Goal: Task Accomplishment & Management: Use online tool/utility

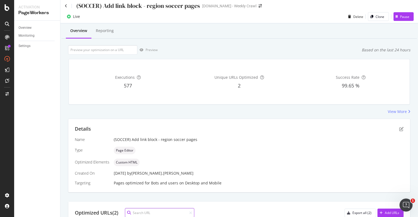
scroll to position [66, 0]
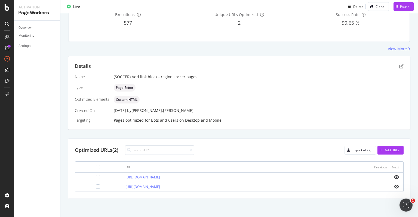
click at [323, 104] on div "Name (SOCCER) Add link block - region soccer pages Type Page Editor Optimized E…" at bounding box center [239, 98] width 329 height 49
click at [215, 88] on div "Page Editor" at bounding box center [259, 88] width 290 height 8
click at [98, 88] on div "Type" at bounding box center [92, 87] width 35 height 5
click at [103, 108] on div "Created On" at bounding box center [92, 110] width 35 height 5
click at [214, 80] on div "Name (SOCCER) Add link block - region soccer pages Type Page Editor Optimized E…" at bounding box center [239, 98] width 329 height 49
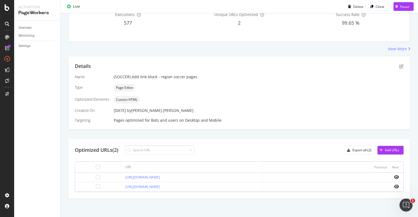
drag, startPoint x: 214, startPoint y: 80, endPoint x: 212, endPoint y: 64, distance: 16.2
click at [212, 64] on div "Details" at bounding box center [239, 66] width 329 height 7
click at [217, 55] on div "Overview Reporting Preview Based on the last 24 hours Executions 577 Unique URL…" at bounding box center [239, 90] width 358 height 258
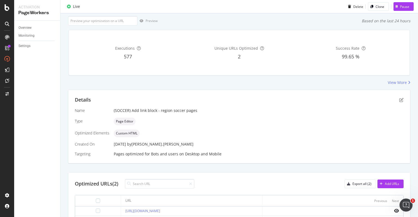
scroll to position [0, 0]
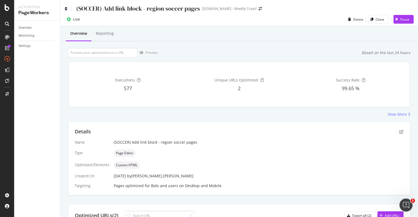
click at [66, 8] on icon at bounding box center [66, 9] width 2 height 4
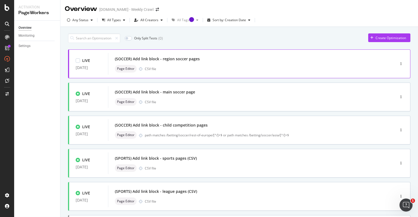
click at [175, 69] on div "Page Editor CSV file" at bounding box center [243, 69] width 257 height 8
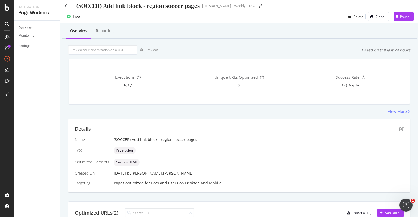
scroll to position [66, 0]
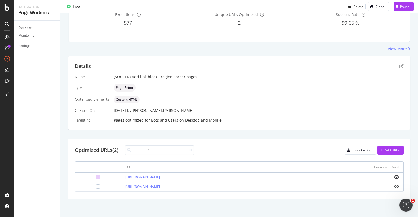
click at [96, 178] on div at bounding box center [98, 177] width 4 height 4
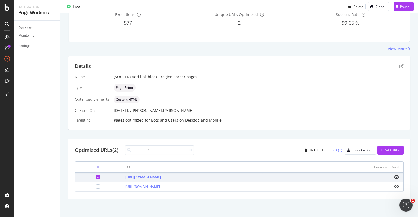
click at [334, 151] on div "Edit (1)" at bounding box center [336, 150] width 11 height 5
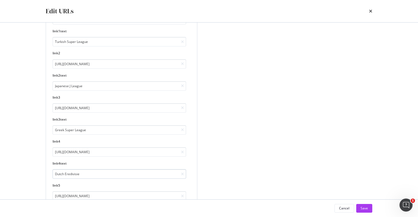
scroll to position [126, 0]
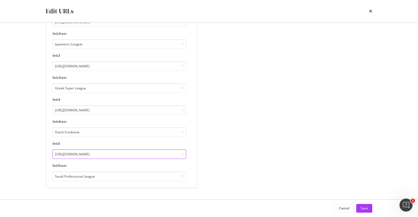
click at [123, 155] on input "[URL][DOMAIN_NAME]" at bounding box center [120, 155] width 134 height 10
paste input "modal"
type input "[URL][DOMAIN_NAME]"
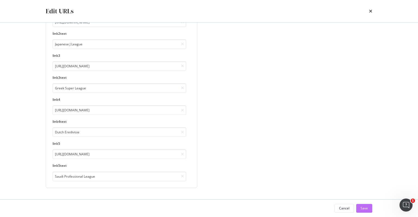
click at [360, 207] on button "Save" at bounding box center [364, 208] width 16 height 9
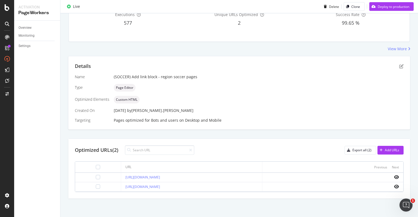
scroll to position [100, 0]
click at [96, 187] on div at bounding box center [98, 187] width 4 height 4
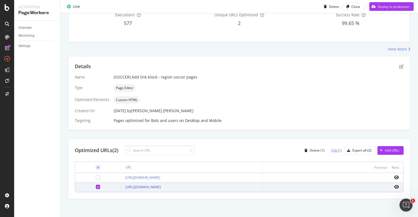
click at [331, 151] on div "Edit (1)" at bounding box center [336, 150] width 11 height 5
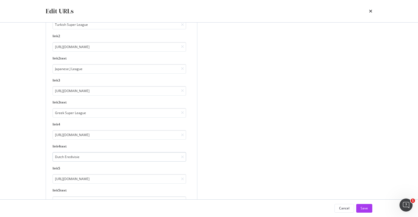
scroll to position [126, 0]
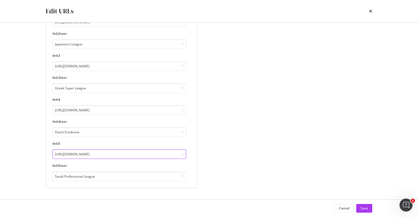
click at [147, 154] on input "[URL][DOMAIN_NAME]" at bounding box center [120, 155] width 134 height 10
paste input "modal"
type input "[URL][DOMAIN_NAME]"
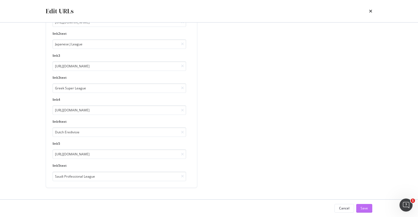
click at [361, 206] on div "Save" at bounding box center [364, 208] width 7 height 5
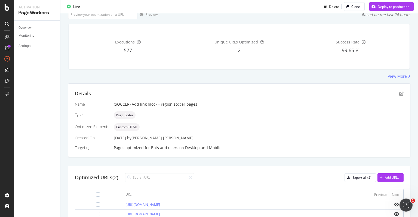
scroll to position [0, 0]
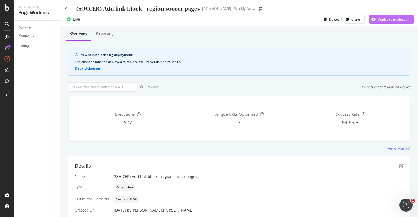
click at [384, 20] on div "Deploy to production" at bounding box center [394, 19] width 32 height 5
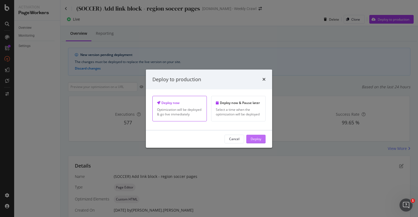
click at [259, 138] on div "Deploy" at bounding box center [256, 139] width 11 height 5
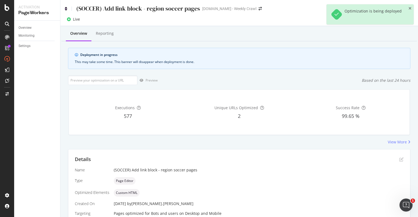
click at [66, 8] on icon at bounding box center [66, 9] width 2 height 4
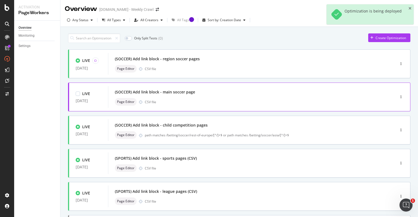
click at [177, 93] on div "(SOCCER) Add link block - main soccer page" at bounding box center [155, 92] width 80 height 5
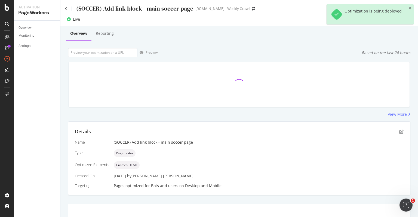
scroll to position [3, 0]
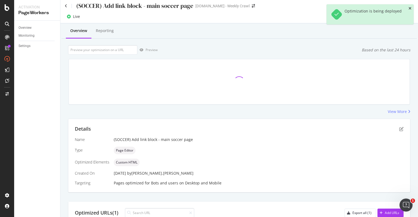
click at [410, 8] on icon "close toast" at bounding box center [410, 9] width 3 height 4
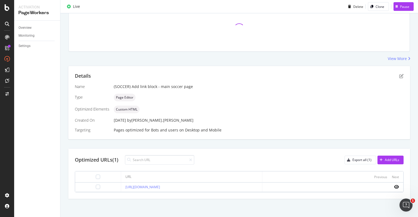
scroll to position [56, 0]
click at [96, 186] on div at bounding box center [98, 187] width 4 height 4
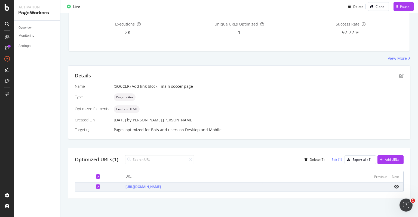
click at [331, 159] on div "Edit (1)" at bounding box center [336, 160] width 11 height 5
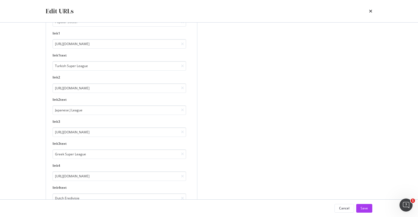
scroll to position [126, 0]
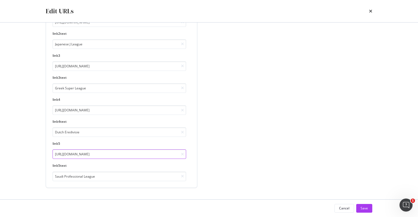
click at [168, 155] on input "[URL][DOMAIN_NAME]" at bounding box center [120, 155] width 134 height 10
paste input "modal"
type input "[URL][DOMAIN_NAME]"
click at [209, 152] on div "Enter new values for each URL you want to optimize URL [URL][DOMAIN_NAME] h3 Po…" at bounding box center [209, 54] width 327 height 294
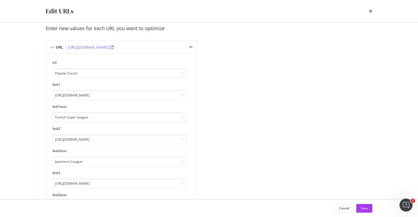
scroll to position [0, 0]
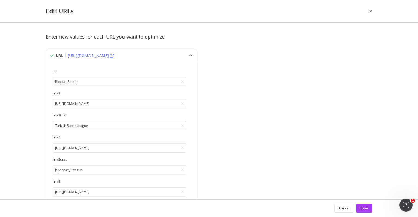
click at [214, 116] on div "Enter new values for each URL you want to optimize URL [URL][DOMAIN_NAME] h3 Po…" at bounding box center [209, 180] width 327 height 294
click at [214, 104] on div "Enter new values for each URL you want to optimize URL [URL][DOMAIN_NAME] h3 Po…" at bounding box center [209, 180] width 327 height 294
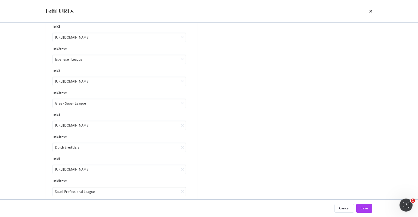
scroll to position [126, 0]
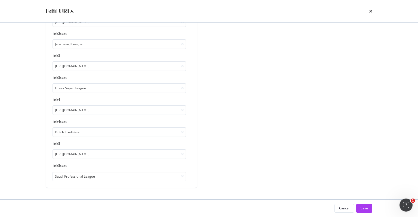
click at [225, 155] on div "Enter new values for each URL you want to optimize URL [URL][DOMAIN_NAME] h3 Po…" at bounding box center [209, 54] width 327 height 294
click at [229, 168] on div "Enter new values for each URL you want to optimize URL [URL][DOMAIN_NAME] h3 Po…" at bounding box center [209, 54] width 327 height 294
click at [361, 209] on div "Save" at bounding box center [364, 208] width 7 height 5
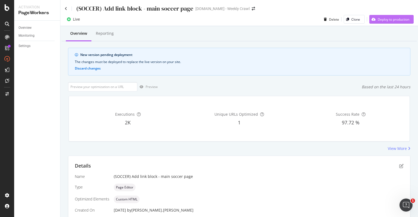
click at [380, 19] on div "Deploy to production" at bounding box center [394, 19] width 32 height 5
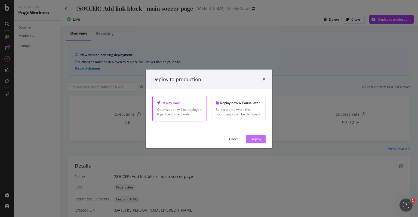
click at [256, 138] on div "Deploy" at bounding box center [256, 139] width 11 height 5
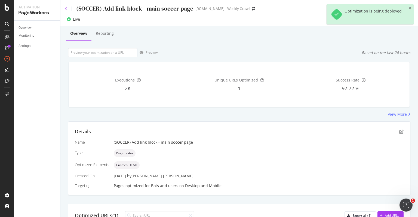
scroll to position [3, 0]
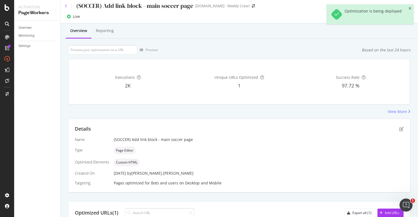
click at [65, 8] on div "(SOCCER) Add link block - main soccer page" at bounding box center [129, 6] width 128 height 8
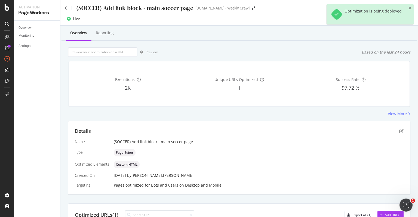
scroll to position [0, 0]
click at [66, 10] on icon at bounding box center [66, 9] width 2 height 4
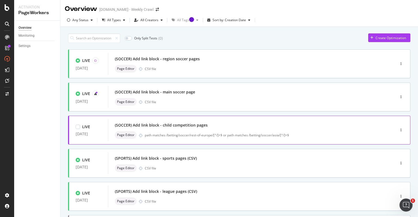
click at [232, 126] on div "(SOCCER) Add link block - child competition pages" at bounding box center [243, 126] width 257 height 8
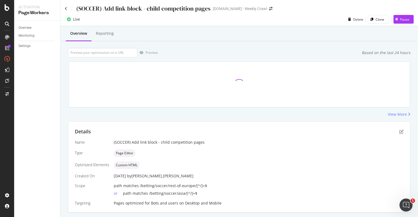
scroll to position [14, 0]
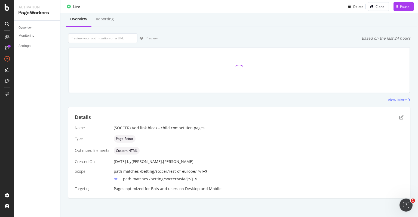
click at [63, 113] on div "Overview Reporting Preview Based on the last 24 hours View More Details Name (S…" at bounding box center [239, 115] width 358 height 206
click at [53, 113] on div "Overview Monitoring Settings" at bounding box center [37, 119] width 46 height 197
click at [64, 112] on div "Overview Reporting Preview Based on the last 24 hours Executions 479 Unique URL…" at bounding box center [239, 115] width 358 height 206
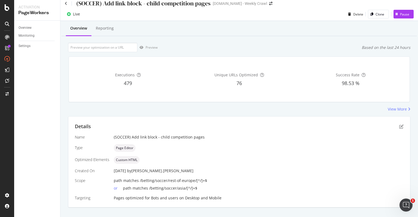
scroll to position [0, 0]
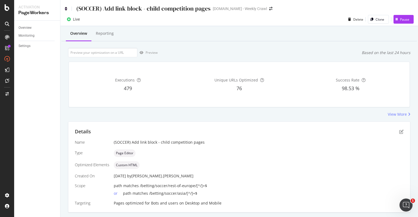
click at [67, 9] on icon at bounding box center [66, 9] width 2 height 4
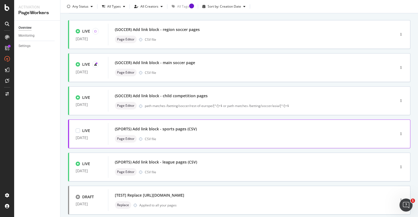
scroll to position [82, 0]
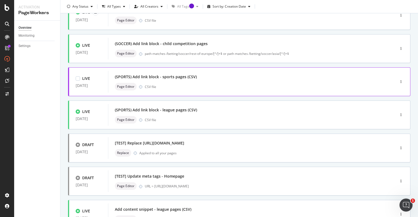
click at [210, 81] on div "(SPORTS) Add link block - sports pages (CSV) Page Editor CSV file" at bounding box center [243, 81] width 257 height 17
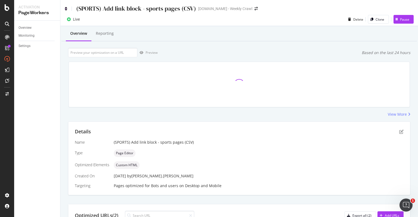
click at [65, 9] on icon at bounding box center [66, 9] width 2 height 4
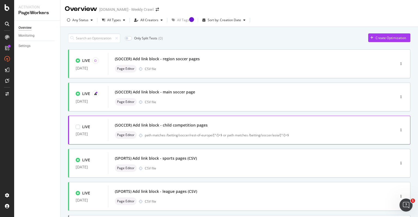
scroll to position [82, 0]
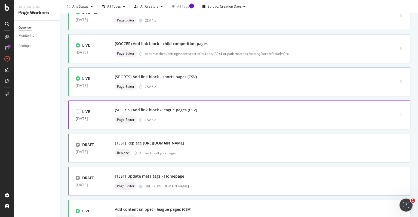
click at [213, 111] on div "(SPORTS) Add link block - league pages (CSV)" at bounding box center [243, 110] width 257 height 8
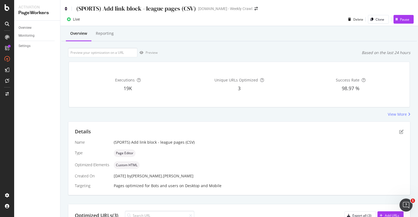
click at [67, 8] on icon at bounding box center [66, 9] width 2 height 4
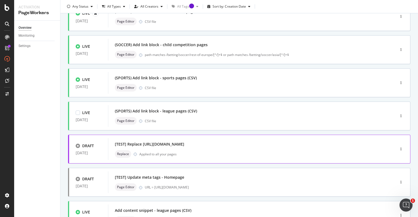
scroll to position [82, 0]
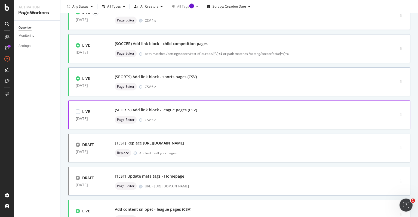
click at [177, 112] on div "(SPORTS) Add link block - league pages (CSV)" at bounding box center [156, 110] width 82 height 5
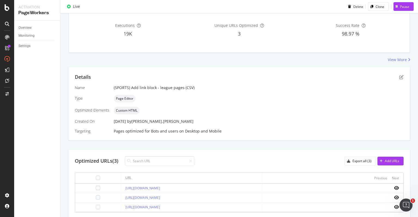
scroll to position [75, 0]
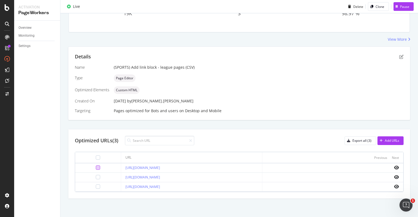
click at [96, 167] on div at bounding box center [98, 168] width 4 height 4
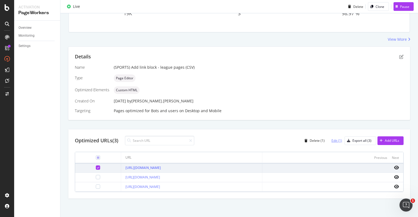
click at [331, 140] on div "Edit (1)" at bounding box center [336, 141] width 11 height 5
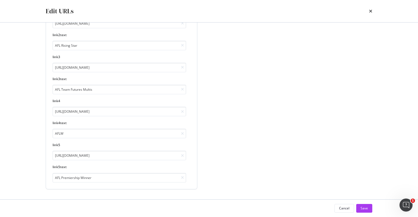
scroll to position [126, 0]
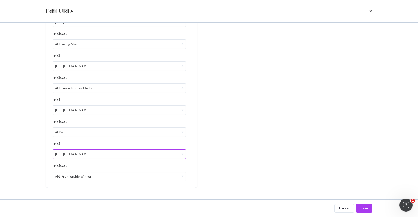
click at [140, 153] on input "[URL][DOMAIN_NAME]" at bounding box center [120, 155] width 134 height 10
drag, startPoint x: 132, startPoint y: 155, endPoint x: 193, endPoint y: 154, distance: 61.2
click at [193, 154] on div "h3 Popular Aussie Rules link1 [URL][DOMAIN_NAME][PERSON_NAME] link1text [PERSON…" at bounding box center [121, 62] width 151 height 252
click at [159, 155] on input "[URL][DOMAIN_NAME]" at bounding box center [120, 155] width 134 height 10
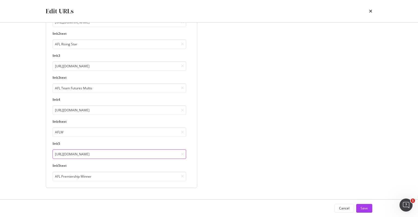
paste input "6-9641840"
type input "[URL][DOMAIN_NAME]"
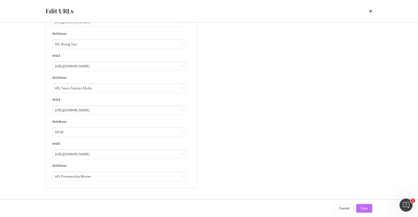
click at [360, 208] on button "Save" at bounding box center [364, 208] width 16 height 9
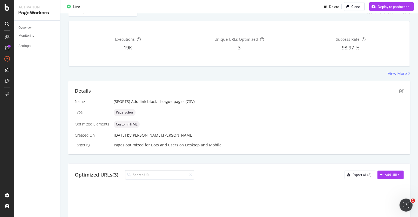
scroll to position [109, 0]
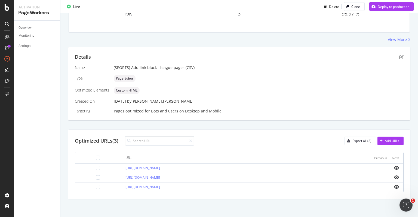
click at [93, 176] on div at bounding box center [97, 178] width 37 height 4
click at [96, 177] on div at bounding box center [98, 178] width 4 height 4
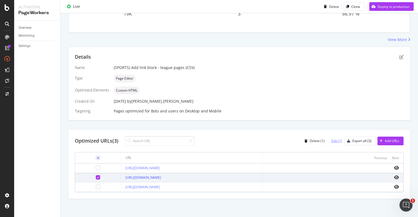
click at [336, 141] on div "Edit (1)" at bounding box center [336, 141] width 11 height 5
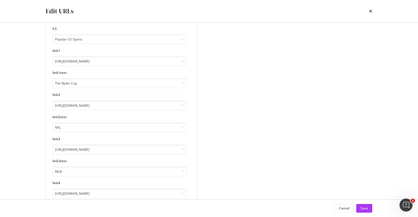
scroll to position [0, 0]
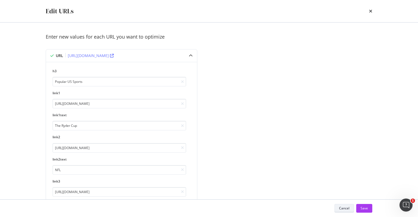
click at [343, 210] on div "Cancel" at bounding box center [344, 208] width 10 height 5
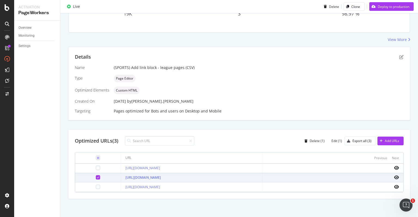
click at [96, 177] on div at bounding box center [98, 178] width 4 height 4
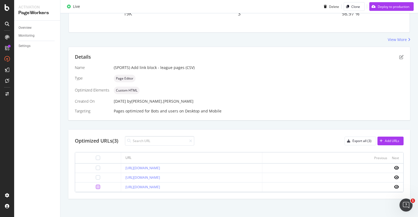
click at [96, 185] on div at bounding box center [98, 187] width 4 height 4
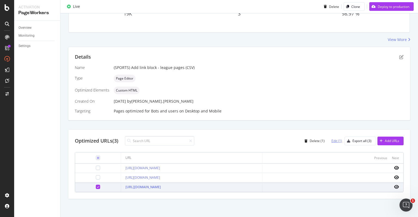
click at [337, 140] on div "Edit (1)" at bounding box center [336, 141] width 11 height 5
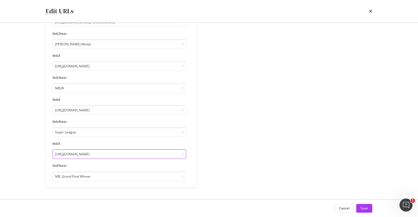
scroll to position [0, 18]
drag, startPoint x: 156, startPoint y: 152, endPoint x: 190, endPoint y: 153, distance: 34.6
click at [190, 153] on div "h3 Popular Rugby League link1 [URL][DOMAIN_NAME] link1text State of Origin link…" at bounding box center [122, 62] width 138 height 239
click at [156, 154] on input "[URL][DOMAIN_NAME]" at bounding box center [120, 155] width 134 height 10
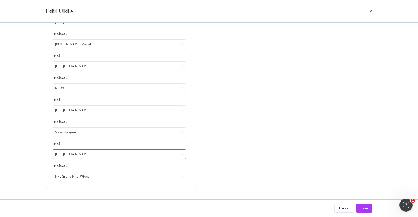
click at [155, 153] on input "[URL][DOMAIN_NAME]" at bounding box center [120, 155] width 134 height 10
paste input "6-9699133"
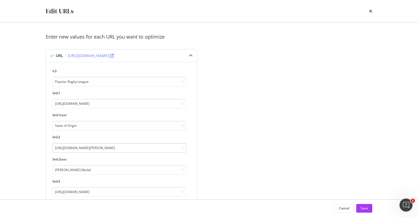
type input "[URL][DOMAIN_NAME]"
click at [146, 147] on input "[URL][DOMAIN_NAME][PERSON_NAME]" at bounding box center [120, 148] width 134 height 10
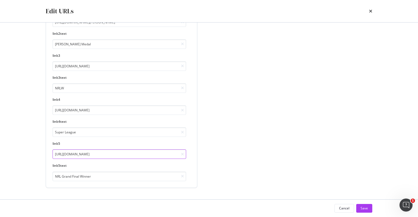
click at [140, 154] on input "[URL][DOMAIN_NAME]" at bounding box center [120, 155] width 134 height 10
drag, startPoint x: 132, startPoint y: 156, endPoint x: 191, endPoint y: 153, distance: 59.1
click at [191, 153] on div "h3 Popular Rugby League link1 [URL][DOMAIN_NAME] link1text State of Origin link…" at bounding box center [121, 62] width 151 height 252
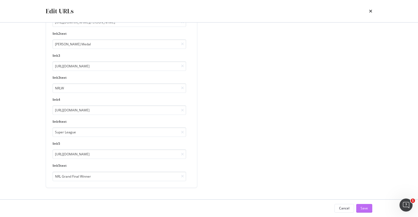
scroll to position [0, 0]
click at [363, 207] on div "Save" at bounding box center [364, 208] width 7 height 5
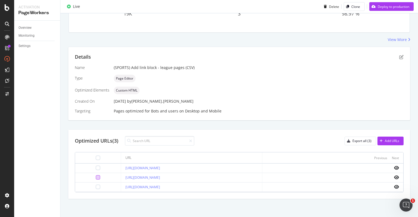
click at [96, 176] on div at bounding box center [98, 178] width 4 height 4
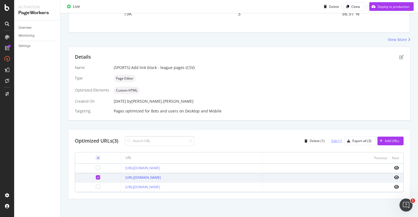
click at [333, 142] on div "Edit (1)" at bounding box center [336, 141] width 11 height 5
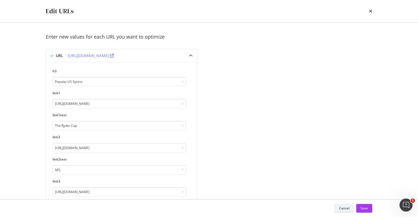
click at [340, 209] on div "Cancel" at bounding box center [344, 208] width 10 height 5
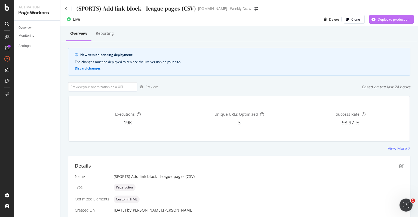
click at [384, 20] on div "Deploy to production" at bounding box center [394, 19] width 32 height 5
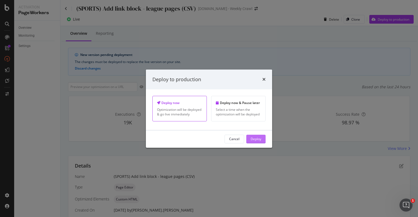
click at [257, 139] on div "Deploy" at bounding box center [256, 139] width 11 height 5
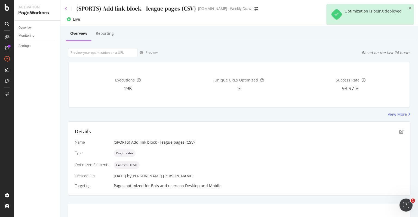
scroll to position [3, 0]
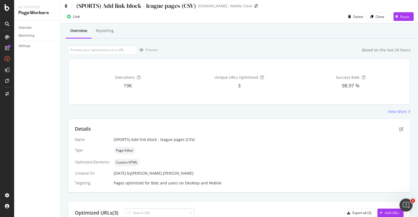
click at [66, 6] on icon at bounding box center [66, 6] width 2 height 4
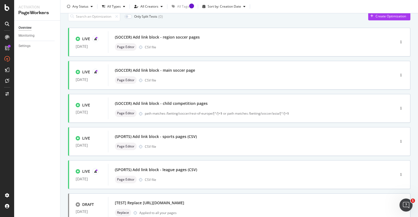
scroll to position [54, 0]
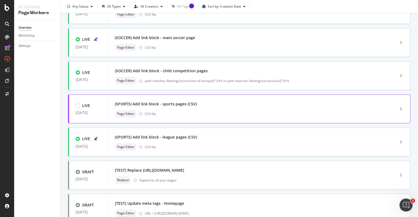
click at [203, 108] on div "(SPORTS) Add link block - sports pages (CSV)" at bounding box center [243, 104] width 257 height 8
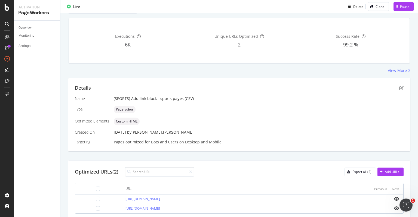
scroll to position [66, 0]
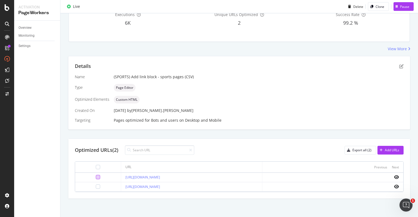
click at [96, 177] on div at bounding box center [98, 177] width 4 height 4
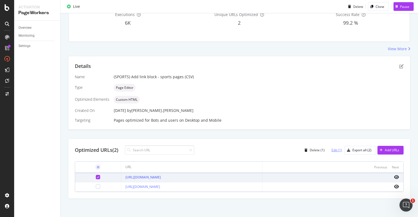
click at [331, 149] on div "Edit (1)" at bounding box center [336, 150] width 11 height 5
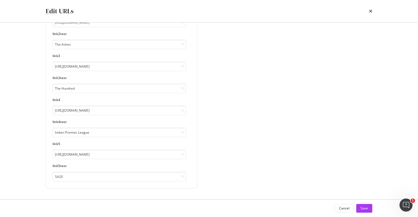
scroll to position [126, 0]
click at [95, 110] on input "[URL][DOMAIN_NAME]" at bounding box center [120, 111] width 134 height 10
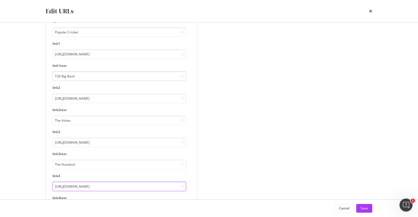
scroll to position [54, 0]
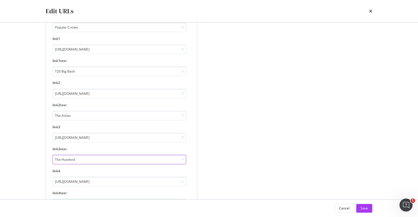
drag, startPoint x: 78, startPoint y: 160, endPoint x: 54, endPoint y: 160, distance: 24.2
click at [54, 161] on input "The Hundred" at bounding box center [120, 160] width 134 height 10
type input "Test Matches"
click at [62, 139] on input "[URL][DOMAIN_NAME]" at bounding box center [120, 138] width 134 height 10
paste input "est-matches"
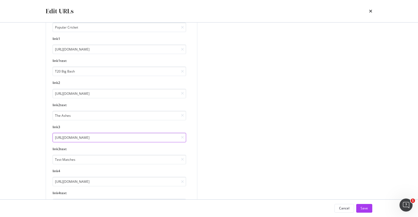
type input "[URL][DOMAIN_NAME]"
click at [212, 147] on div "Enter new values for each URL you want to optimize URL [URL][DOMAIN_NAME] h3 Po…" at bounding box center [209, 126] width 327 height 294
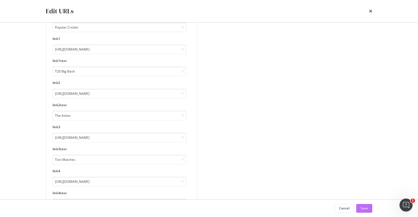
click at [362, 210] on div "Save" at bounding box center [364, 208] width 7 height 5
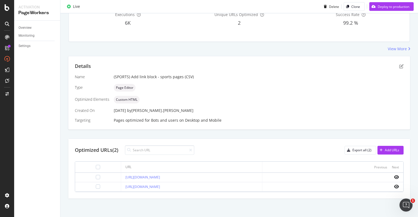
scroll to position [100, 0]
click at [96, 186] on div at bounding box center [98, 187] width 4 height 4
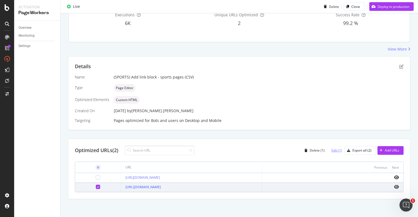
click at [336, 152] on div "Edit (1)" at bounding box center [336, 150] width 11 height 5
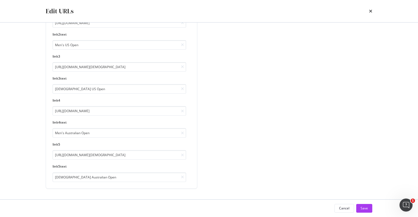
scroll to position [126, 0]
click at [370, 13] on icon "times" at bounding box center [370, 11] width 3 height 4
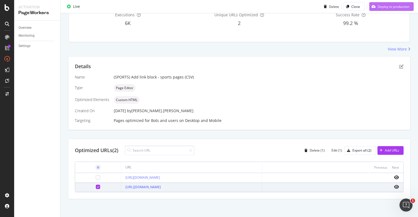
click at [370, 9] on div "Deploy to production" at bounding box center [389, 6] width 40 height 8
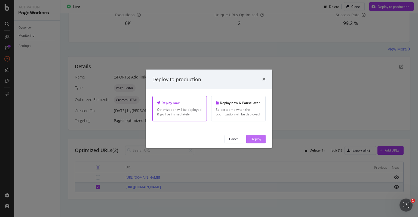
click at [252, 137] on div "Deploy" at bounding box center [256, 139] width 11 height 5
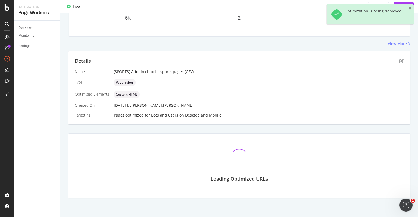
scroll to position [65, 0]
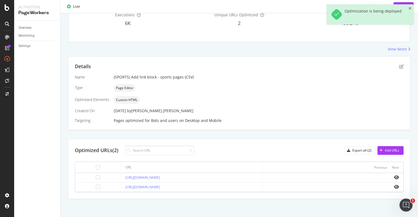
click at [93, 68] on div "Details" at bounding box center [239, 66] width 329 height 7
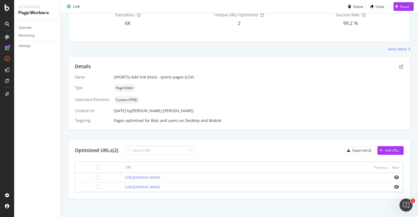
click at [72, 66] on div "Details Name (SPORTS) Add link block - sports pages (CSV) Type Page Editor Opti…" at bounding box center [239, 93] width 342 height 73
click at [71, 64] on div "Details Name (SPORTS) Add link block - sports pages (CSV) Type Page Editor Opti…" at bounding box center [239, 93] width 342 height 73
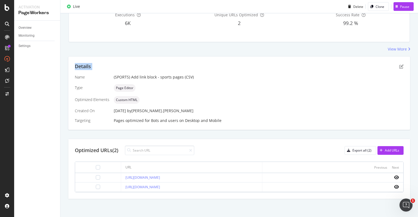
click at [71, 64] on div "Details Name (SPORTS) Add link block - sports pages (CSV) Type Page Editor Opti…" at bounding box center [239, 93] width 342 height 73
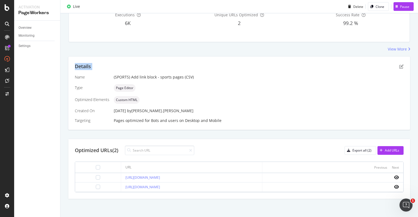
click at [71, 64] on div "Details Name (SPORTS) Add link block - sports pages (CSV) Type Page Editor Opti…" at bounding box center [239, 93] width 342 height 73
click at [233, 82] on div "Name (SPORTS) Add link block - sports pages (CSV) Type Page Editor Optimized El…" at bounding box center [239, 99] width 329 height 49
click at [235, 89] on div "Page Editor" at bounding box center [259, 88] width 290 height 8
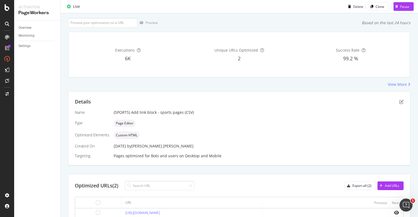
scroll to position [0, 0]
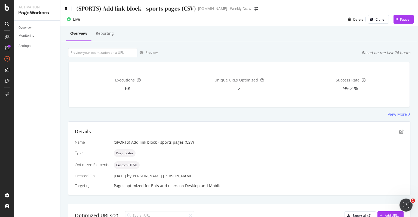
click at [66, 8] on icon at bounding box center [66, 9] width 2 height 4
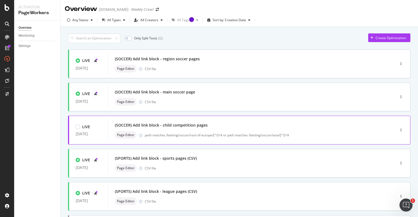
click at [112, 123] on div "(SOCCER) Add link block - child competition pages Page Editor path matches /bet…" at bounding box center [243, 130] width 271 height 22
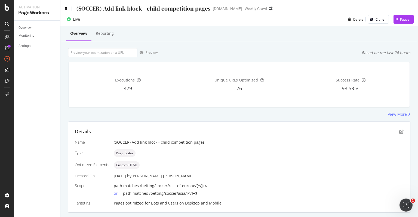
click at [65, 9] on icon at bounding box center [66, 9] width 2 height 4
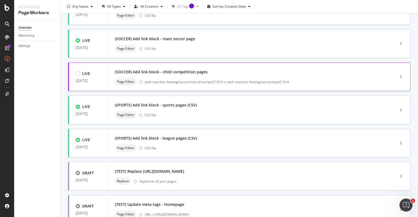
scroll to position [54, 0]
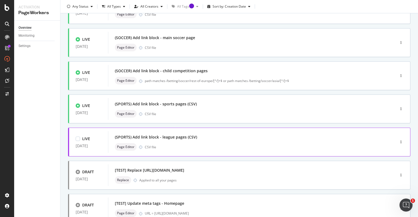
click at [108, 137] on div "(SPORTS) Add link block - league pages (CSV) Page Editor CSV file" at bounding box center [243, 142] width 271 height 22
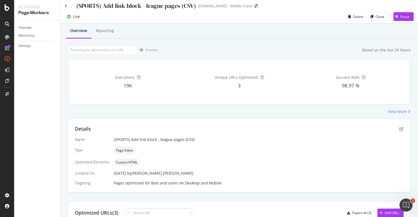
scroll to position [75, 0]
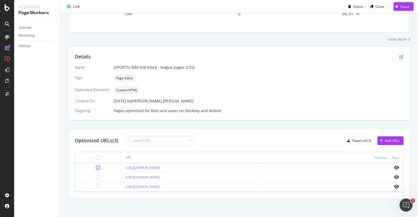
click at [96, 166] on div at bounding box center [98, 168] width 4 height 4
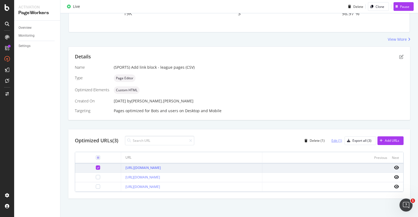
click at [331, 140] on div "Edit (1)" at bounding box center [336, 141] width 11 height 5
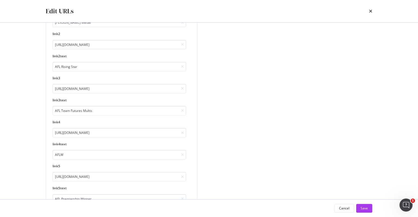
scroll to position [126, 0]
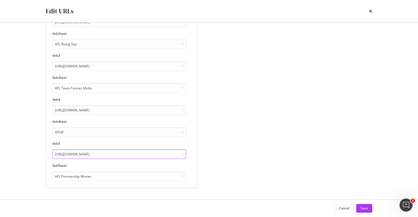
click at [157, 153] on input "[URL][DOMAIN_NAME]" at bounding box center [120, 155] width 134 height 10
click at [216, 145] on div "Enter new values for each URL you want to optimize URL https://www.sportsbet.co…" at bounding box center [209, 54] width 327 height 294
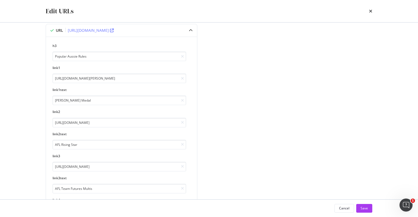
scroll to position [0, 0]
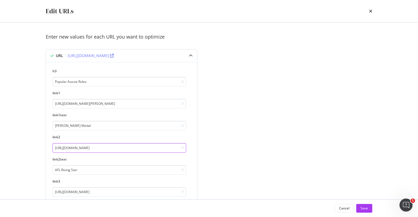
click at [116, 148] on input "[URL][DOMAIN_NAME]" at bounding box center [120, 148] width 134 height 10
paste input "AFLW Premiership Winne"
type input "AFLW Premiership Winner"
click at [108, 167] on input "AFL Rising Star" at bounding box center [120, 170] width 134 height 10
paste input "W Premiership Winne"
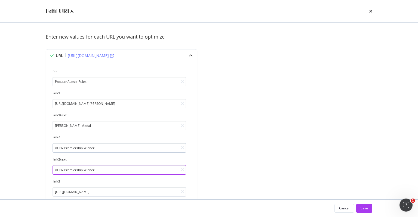
type input "AFLW Premiership Winner"
click at [111, 151] on input "AFLW Premiership Winner" at bounding box center [120, 148] width 134 height 10
paste input "https://www.sportsbet.com.au/betting/australian-rules/womens-afl/aflw-premiersh…"
type input "https://www.sportsbet.com.au/betting/australian-rules/womens-afl/aflw-premiersh…"
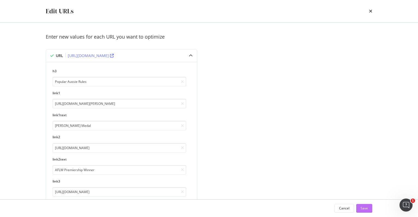
scroll to position [0, 0]
click at [363, 207] on div "Save" at bounding box center [364, 208] width 7 height 5
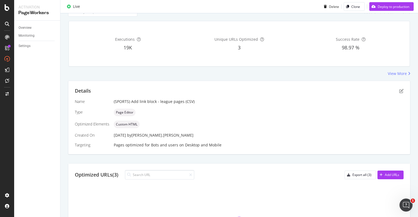
scroll to position [109, 0]
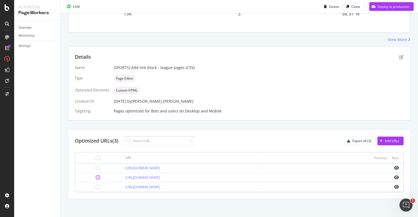
click at [96, 176] on div at bounding box center [98, 178] width 4 height 4
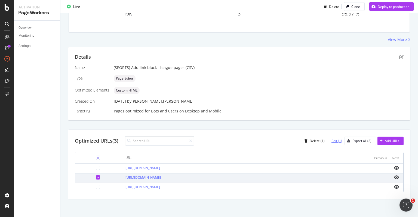
click at [336, 141] on div "Edit (1)" at bounding box center [336, 141] width 11 height 5
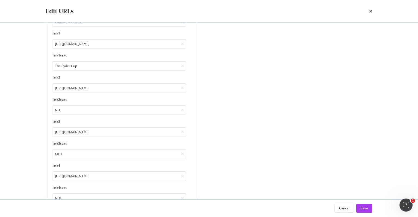
scroll to position [126, 0]
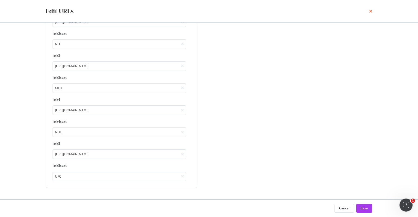
click at [370, 11] on icon "times" at bounding box center [370, 11] width 3 height 4
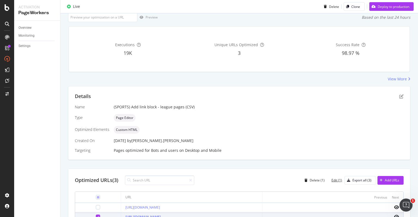
scroll to position [0, 0]
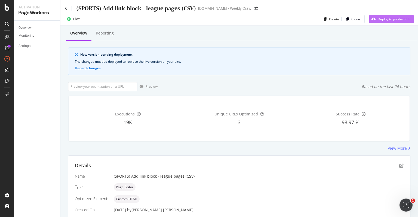
click at [379, 18] on div "Deploy to production" at bounding box center [394, 19] width 32 height 5
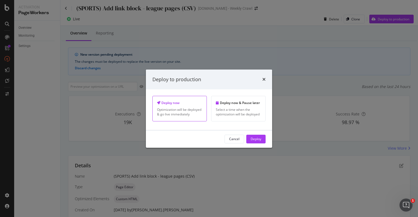
click at [233, 138] on div "Cancel" at bounding box center [234, 139] width 10 height 5
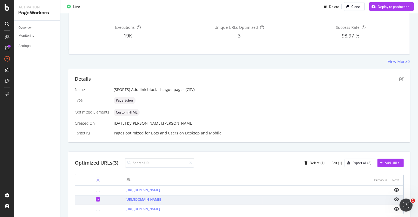
scroll to position [109, 0]
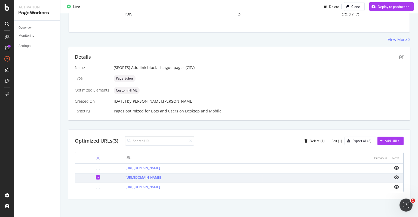
click at [97, 176] on icon at bounding box center [98, 177] width 2 height 3
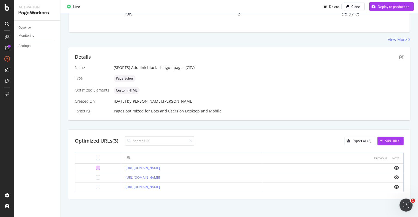
click at [96, 167] on div at bounding box center [98, 168] width 4 height 4
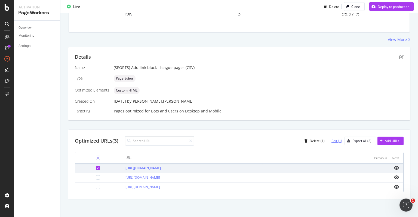
click at [335, 139] on div "Edit (1)" at bounding box center [336, 141] width 11 height 5
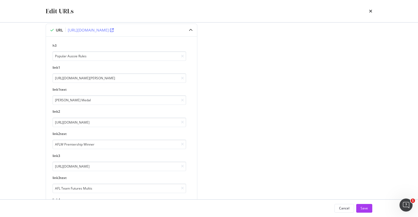
scroll to position [54, 0]
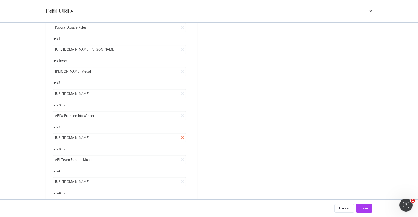
click at [182, 136] on icon "modal" at bounding box center [182, 138] width 3 height 4
click at [184, 159] on icon "modal" at bounding box center [182, 160] width 3 height 4
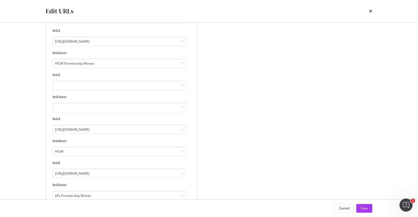
scroll to position [99, 0]
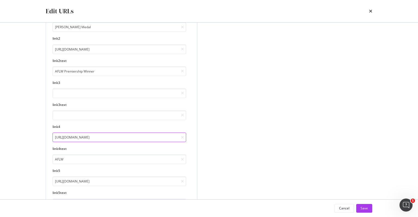
click at [99, 134] on input "[URL][DOMAIN_NAME]" at bounding box center [120, 138] width 134 height 10
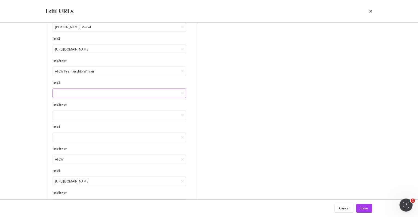
click at [79, 90] on input "modal" at bounding box center [120, 94] width 134 height 10
paste input "[URL][DOMAIN_NAME]"
type input "[URL][DOMAIN_NAME]"
click at [63, 156] on input "AFLW" at bounding box center [120, 160] width 134 height 10
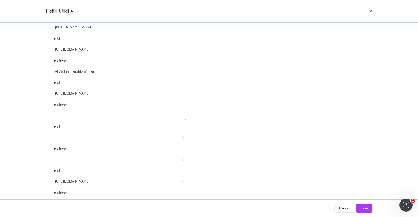
click at [72, 117] on input "modal" at bounding box center [120, 116] width 134 height 10
paste input "AFLW"
type input "AFLW"
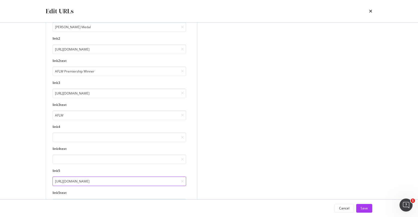
click at [64, 178] on input "[URL][DOMAIN_NAME]" at bounding box center [120, 182] width 134 height 10
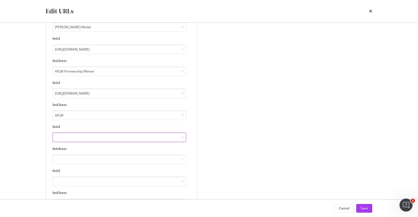
click at [76, 136] on input "modal" at bounding box center [120, 138] width 134 height 10
paste input "[URL][DOMAIN_NAME]"
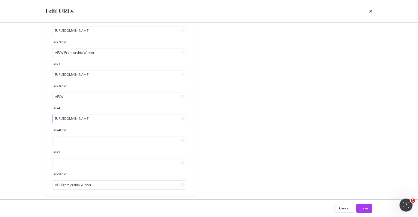
scroll to position [126, 0]
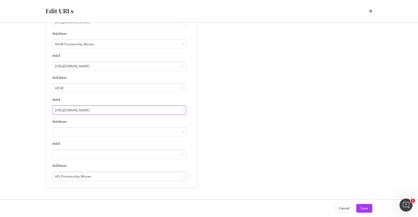
type input "[URL][DOMAIN_NAME]"
click at [69, 172] on input "AFL Premiership Winner" at bounding box center [120, 177] width 134 height 10
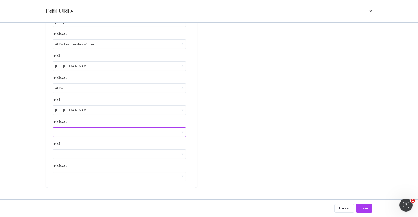
click at [71, 135] on input "modal" at bounding box center [120, 133] width 134 height 10
paste input "AFL Premiership Winner"
type input "AFL Premiership Winner"
click at [184, 124] on div "link4text AFL Premiership Winner" at bounding box center [120, 128] width 134 height 18
click at [208, 125] on div "Enter new values for each URL you want to optimize URL https://www.sportsbet.co…" at bounding box center [209, 54] width 327 height 294
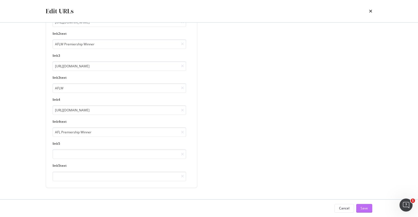
click at [362, 210] on div "Save" at bounding box center [364, 208] width 7 height 5
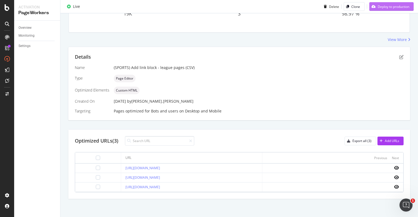
click at [378, 7] on div "Deploy to production" at bounding box center [394, 6] width 32 height 5
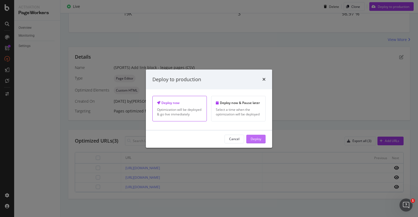
click at [260, 141] on div "Deploy" at bounding box center [256, 139] width 11 height 5
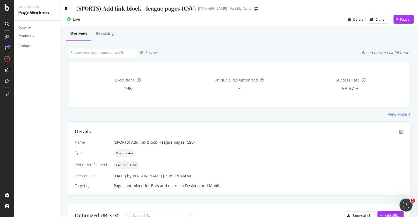
click at [67, 9] on icon at bounding box center [66, 9] width 2 height 4
